Goal: Register for event/course

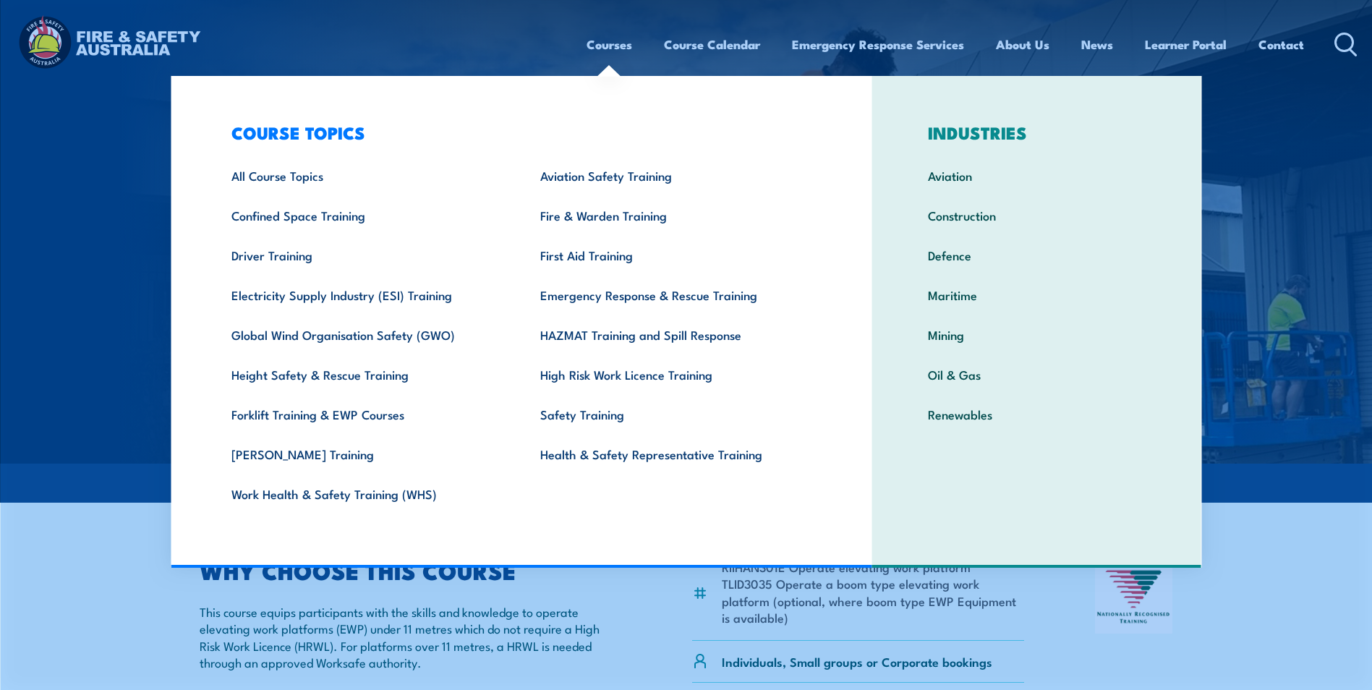
click at [504, 54] on div "Courses Course Calendar Emergency Response Services Services Overview Emergency…" at bounding box center [685, 44] width 1343 height 62
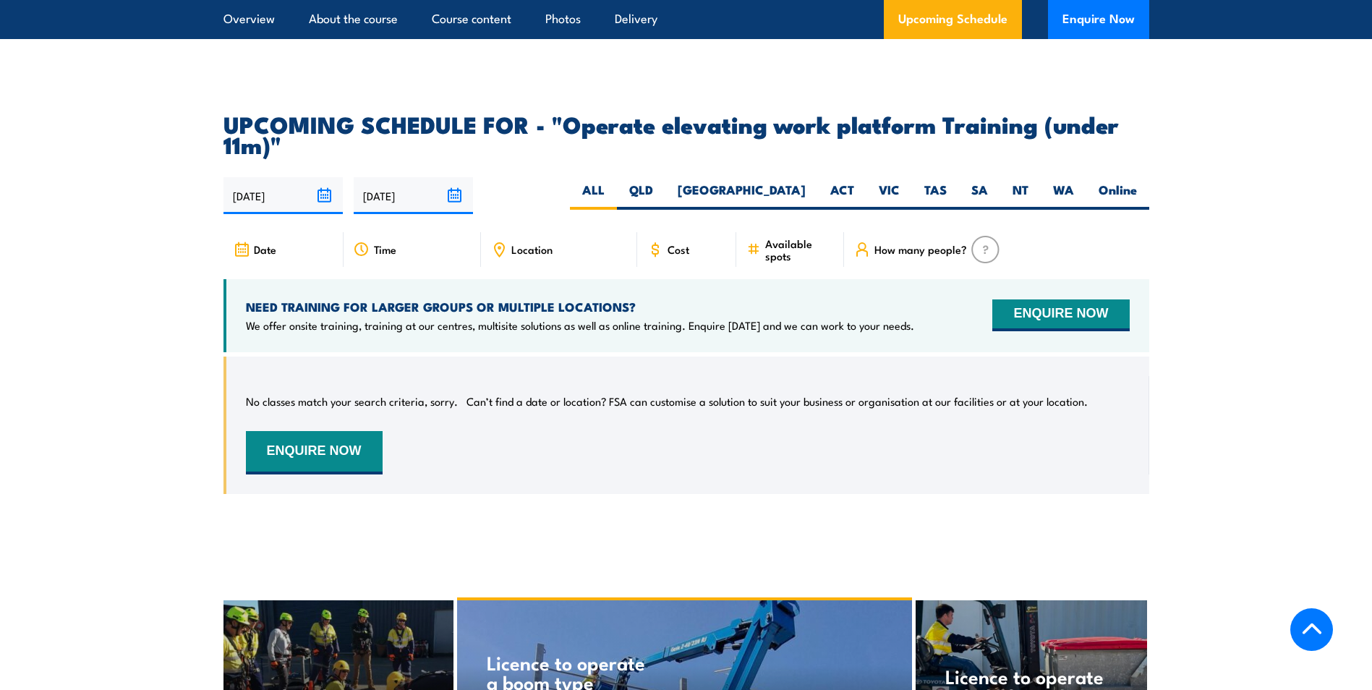
scroll to position [2169, 0]
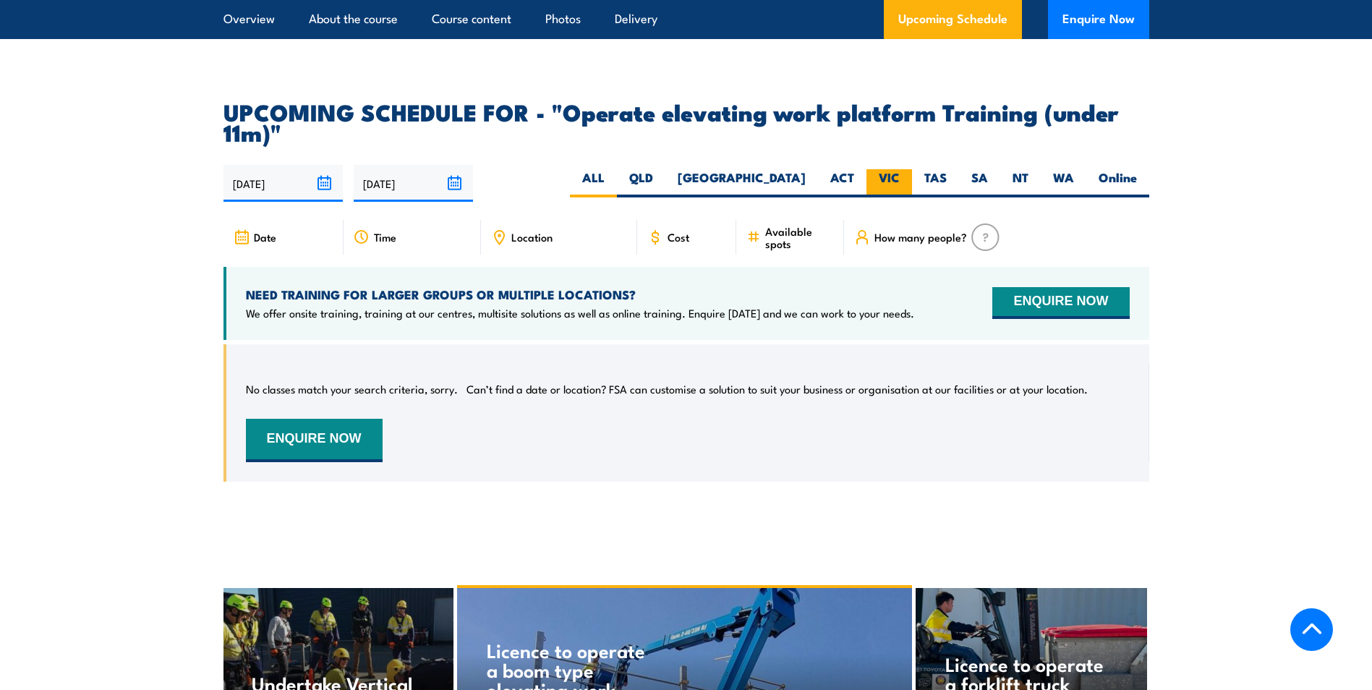
click at [868, 169] on label "VIC" at bounding box center [889, 183] width 46 height 28
click at [900, 169] on input "VIC" at bounding box center [904, 173] width 9 height 9
radio input "true"
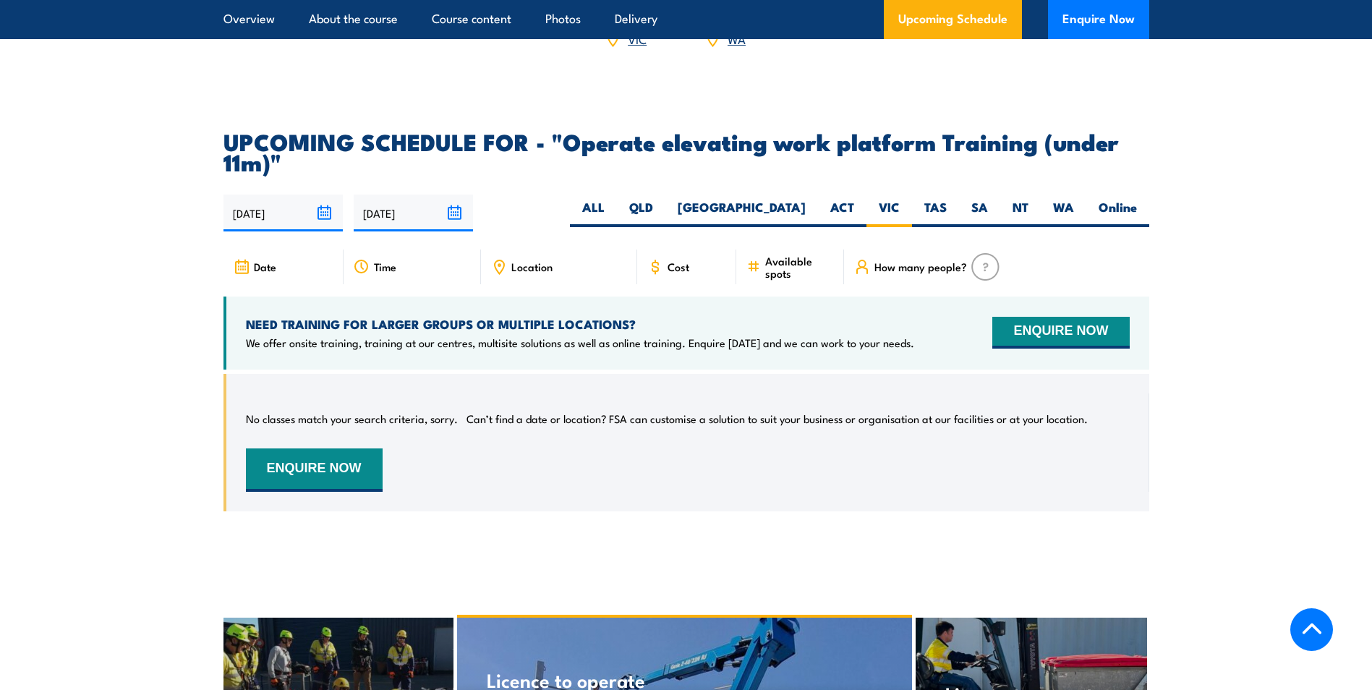
scroll to position [2067, 0]
